Goal: Task Accomplishment & Management: Complete application form

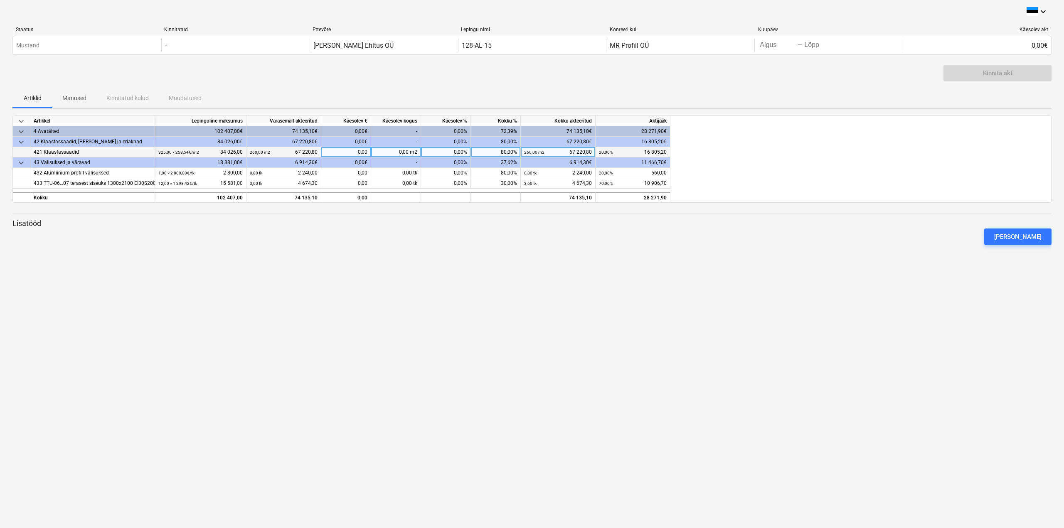
click at [461, 150] on div "0,00%" at bounding box center [446, 152] width 50 height 10
type input "10"
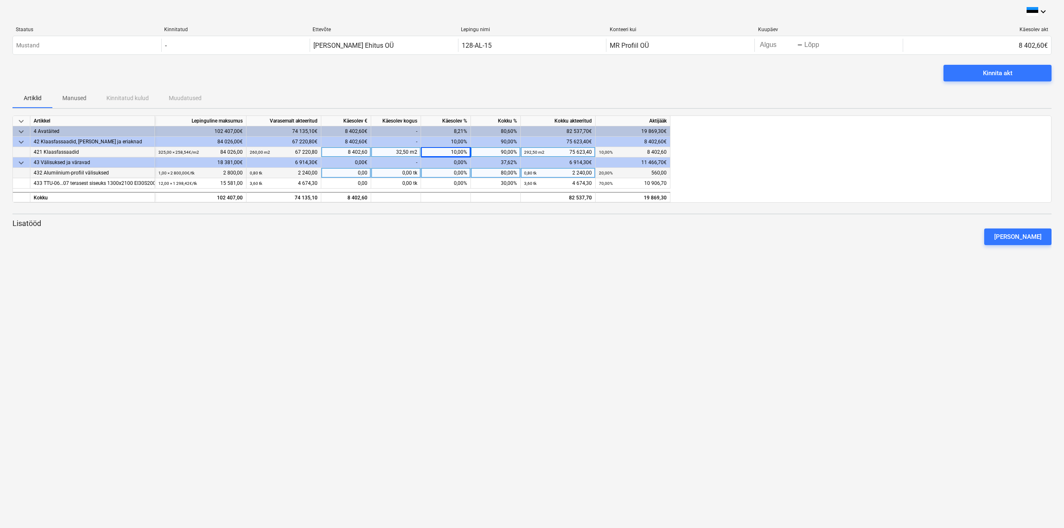
click at [456, 172] on div "0,00%" at bounding box center [446, 173] width 50 height 10
type input "10"
click at [697, 247] on div at bounding box center [531, 248] width 1039 height 7
click at [1008, 75] on div "Kinnita akt" at bounding box center [998, 73] width 30 height 11
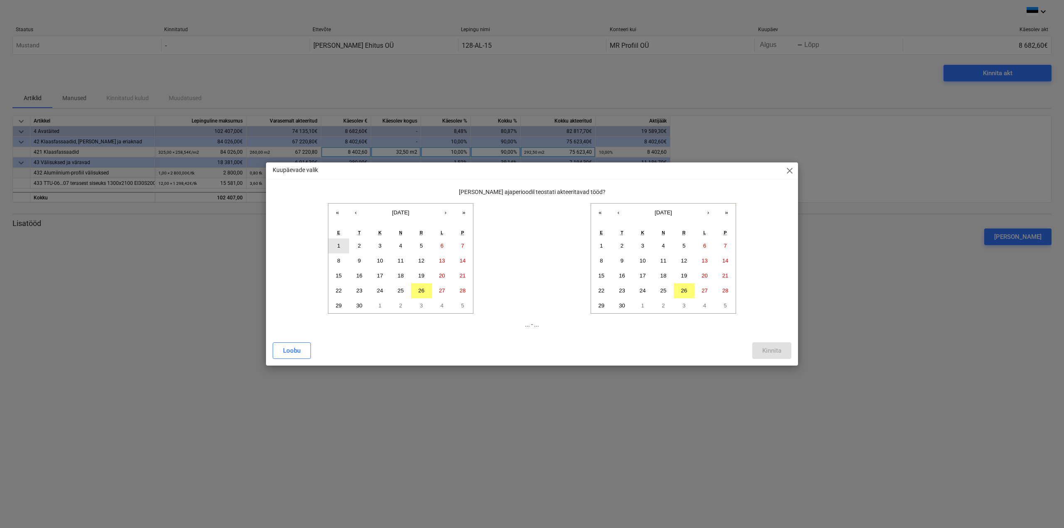
click at [345, 244] on button "1" at bounding box center [338, 245] width 21 height 15
click at [424, 289] on abbr "26" at bounding box center [421, 291] width 6 height 6
click at [342, 245] on button "1" at bounding box center [338, 245] width 21 height 15
click at [687, 292] on button "26" at bounding box center [684, 290] width 21 height 15
click at [781, 353] on button "Kinnita" at bounding box center [771, 350] width 39 height 17
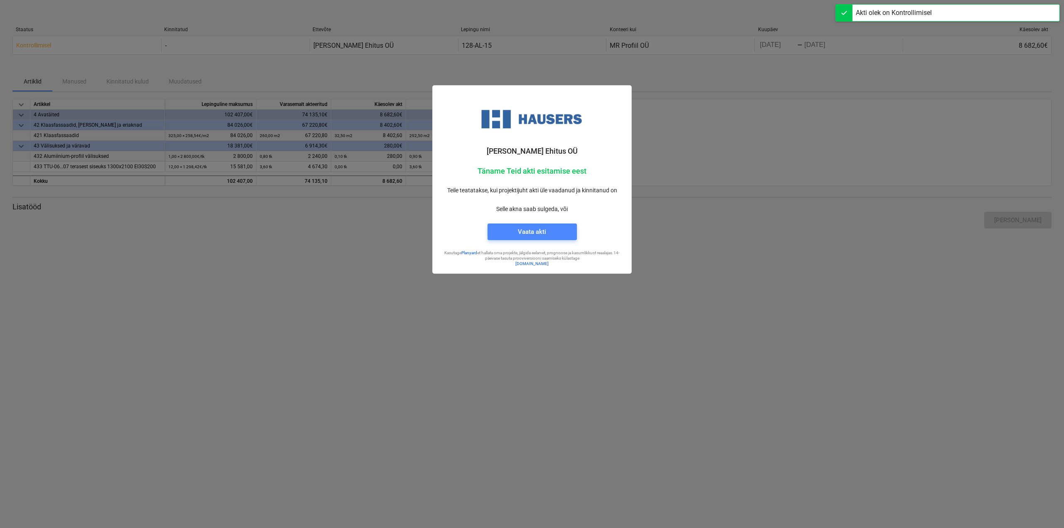
click at [543, 233] on div "Vaata akti" at bounding box center [532, 231] width 28 height 11
